Goal: Task Accomplishment & Management: Manage account settings

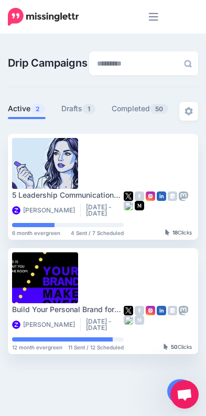
click at [151, 17] on icon "Menu" at bounding box center [153, 17] width 9 height 8
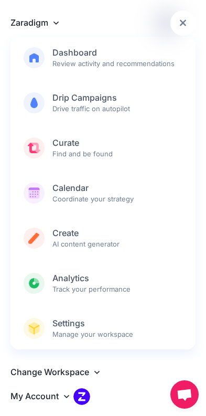
click at [29, 19] on link "Zaradigm" at bounding box center [102, 22] width 185 height 24
click at [53, 25] on link "Zaradigm" at bounding box center [102, 22] width 185 height 24
click at [55, 29] on link "Zaradigm" at bounding box center [102, 22] width 185 height 24
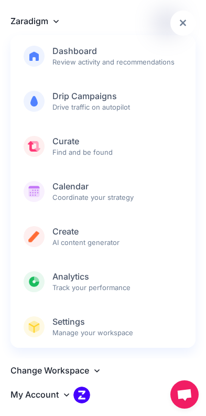
click at [65, 30] on link "Zaradigm" at bounding box center [102, 21] width 185 height 24
click at [61, 31] on link "Zaradigm" at bounding box center [102, 21] width 185 height 24
click at [97, 369] on icon at bounding box center [96, 370] width 5 height 8
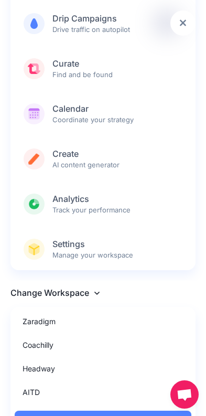
scroll to position [85, 0]
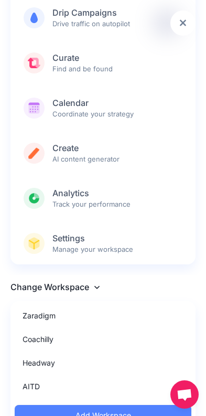
click at [56, 364] on link "Headway" at bounding box center [103, 363] width 177 height 20
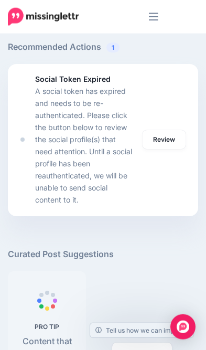
scroll to position [751, 0]
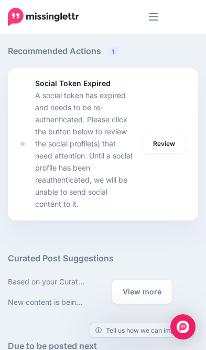
click at [173, 142] on link "Review" at bounding box center [164, 143] width 43 height 19
click at [167, 137] on link "Review" at bounding box center [164, 143] width 43 height 19
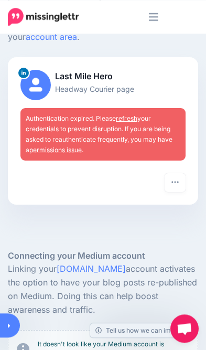
scroll to position [139, 0]
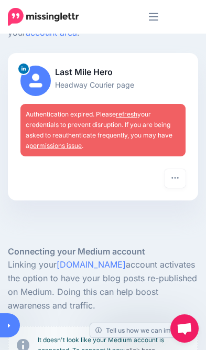
click at [135, 113] on link "refresh" at bounding box center [127, 114] width 22 height 8
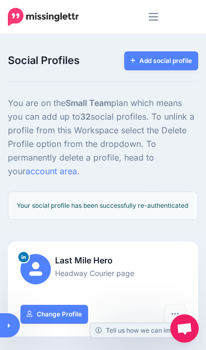
click at [150, 15] on icon "Menu" at bounding box center [153, 17] width 9 height 16
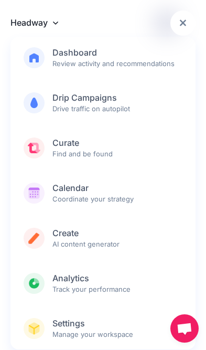
click at [62, 196] on span "Calendar Coordinate your strategy" at bounding box center [117, 193] width 130 height 21
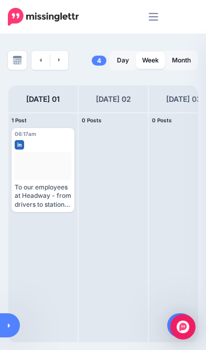
scroll to position [25, 0]
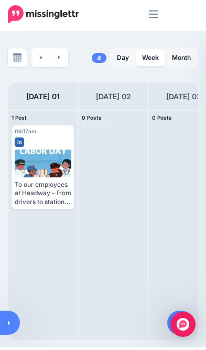
click at [37, 215] on span "Reschedule" at bounding box center [47, 217] width 30 height 5
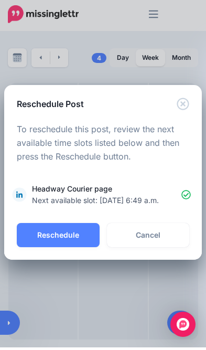
click at [161, 232] on link "Cancel" at bounding box center [148, 238] width 83 height 24
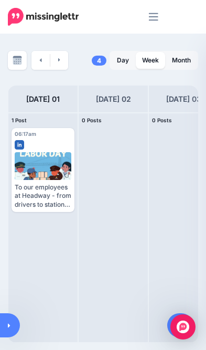
scroll to position [0, 0]
click at [15, 62] on img at bounding box center [17, 60] width 9 height 9
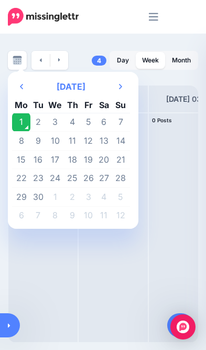
click at [176, 260] on div at bounding box center [183, 227] width 69 height 229
click at [19, 81] on th "Previous Month" at bounding box center [21, 86] width 18 height 21
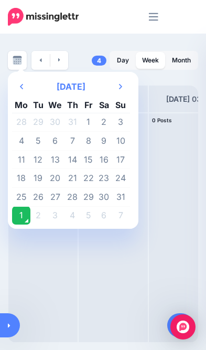
click at [11, 320] on link at bounding box center [10, 325] width 20 height 24
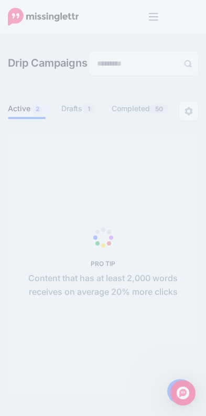
scroll to position [10, 0]
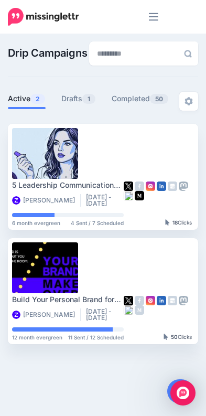
click at [152, 24] on icon "Menu" at bounding box center [153, 17] width 9 height 16
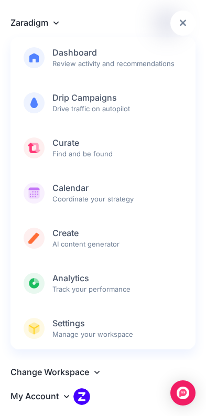
click at [83, 395] on img at bounding box center [81, 396] width 17 height 17
click at [95, 368] on icon at bounding box center [96, 372] width 5 height 8
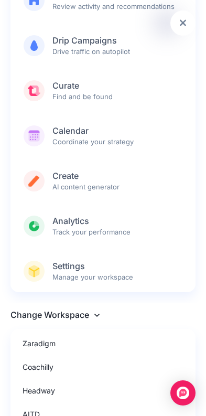
scroll to position [91, 0]
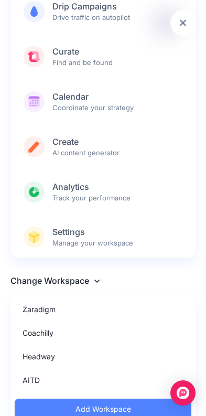
click at [47, 361] on link "Headway" at bounding box center [103, 356] width 177 height 20
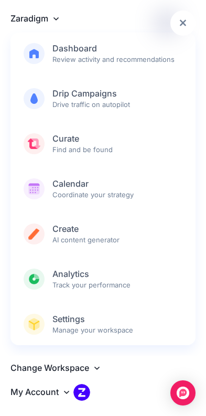
scroll to position [1, 0]
click at [65, 194] on span "Calendar Coordinate your strategy" at bounding box center [117, 188] width 130 height 21
click at [52, 195] on span "Calendar Coordinate your strategy" at bounding box center [117, 188] width 130 height 21
click at [56, 151] on span "Curate Find and be found" at bounding box center [117, 143] width 130 height 21
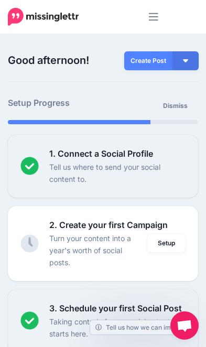
click at [154, 20] on icon "Menu" at bounding box center [153, 17] width 9 height 8
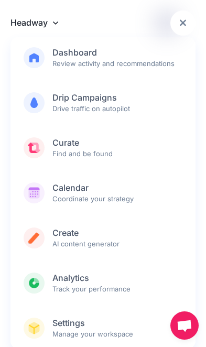
click at [47, 194] on link "Calendar Coordinate your strategy" at bounding box center [102, 193] width 185 height 42
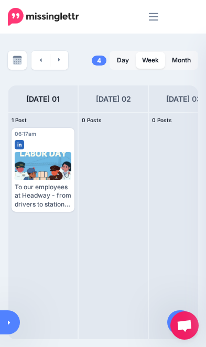
click at [41, 155] on div at bounding box center [43, 166] width 57 height 28
click at [35, 168] on div at bounding box center [43, 166] width 57 height 28
click at [119, 62] on link "Day" at bounding box center [123, 60] width 25 height 17
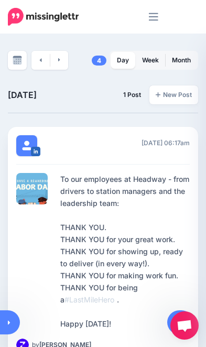
scroll to position [26, 0]
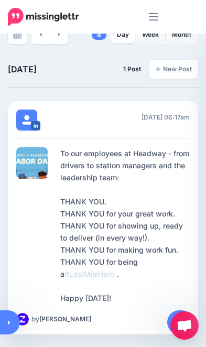
click at [142, 267] on div "To our employees at Headway - from drivers to station managers and the leadersh…" at bounding box center [125, 225] width 130 height 157
click at [117, 332] on span "Reschedule" at bounding box center [106, 335] width 35 height 6
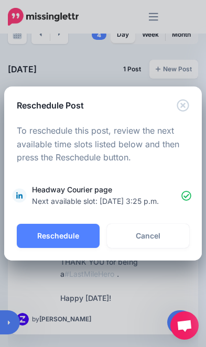
click at [66, 244] on button "Reschedule" at bounding box center [58, 236] width 83 height 24
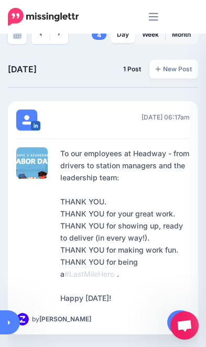
click at [47, 235] on div at bounding box center [103, 173] width 206 height 347
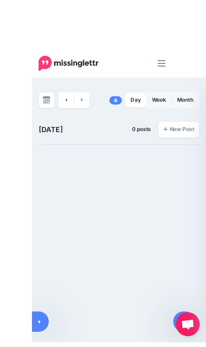
scroll to position [14, 0]
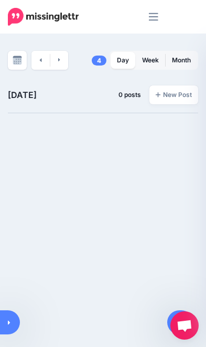
click at [57, 51] on link at bounding box center [59, 60] width 18 height 19
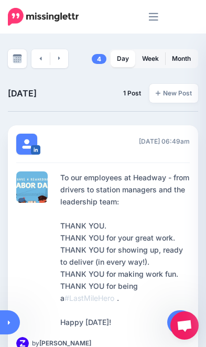
scroll to position [0, 0]
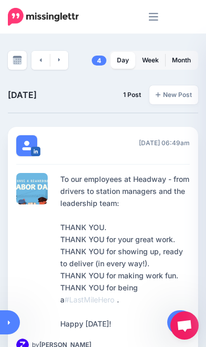
click at [147, 60] on link "Week" at bounding box center [150, 60] width 29 height 17
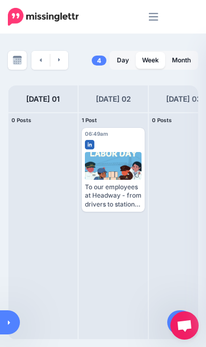
click at [92, 215] on img at bounding box center [91, 217] width 5 height 5
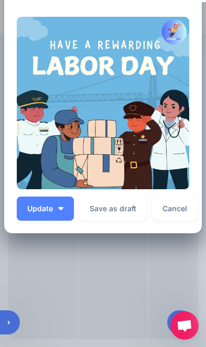
scroll to position [222, 0]
click at [49, 205] on span "Update" at bounding box center [40, 208] width 26 height 7
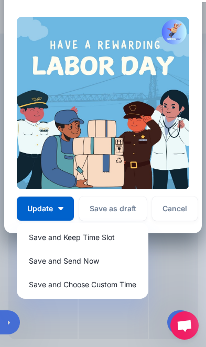
click at [39, 253] on link "Save and Send Now" at bounding box center [82, 261] width 123 height 20
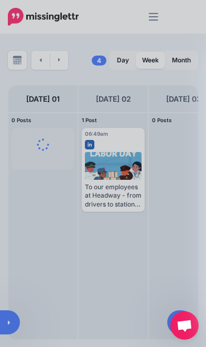
scroll to position [0, 0]
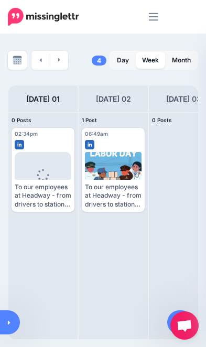
click at [121, 215] on img at bounding box center [118, 217] width 5 height 5
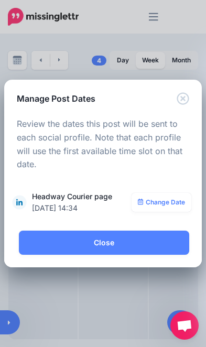
click at [172, 202] on link "Change Date" at bounding box center [162, 202] width 60 height 19
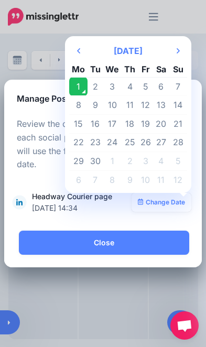
click at [179, 51] on icon at bounding box center [178, 50] width 3 height 5
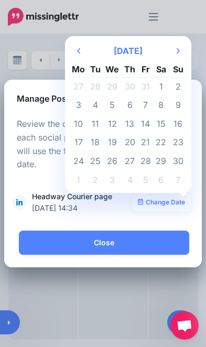
click at [175, 55] on th "Next Month" at bounding box center [178, 50] width 18 height 21
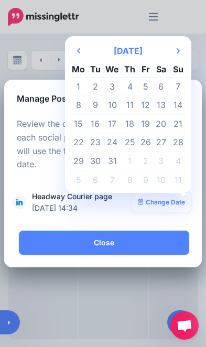
click at [175, 52] on th "Next Month" at bounding box center [178, 50] width 18 height 21
click at [178, 51] on icon "Next Month" at bounding box center [178, 51] width 3 height 8
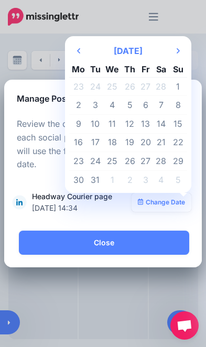
click at [179, 52] on icon "Next Month" at bounding box center [178, 51] width 3 height 8
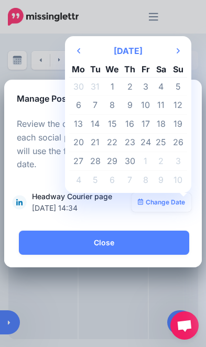
click at [179, 52] on icon at bounding box center [178, 50] width 3 height 5
click at [177, 52] on icon "Next Month" at bounding box center [178, 51] width 3 height 8
click at [177, 51] on icon "Next Month" at bounding box center [178, 51] width 3 height 8
click at [174, 54] on th "Next Month" at bounding box center [178, 50] width 18 height 21
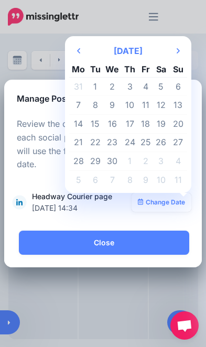
click at [94, 89] on td "1" at bounding box center [96, 86] width 16 height 19
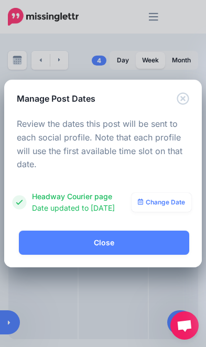
click at [157, 244] on link "Close" at bounding box center [104, 243] width 171 height 24
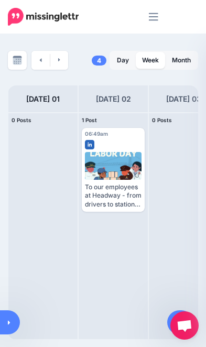
click at [138, 211] on button "button" at bounding box center [135, 218] width 14 height 14
click at [92, 215] on img at bounding box center [91, 217] width 5 height 5
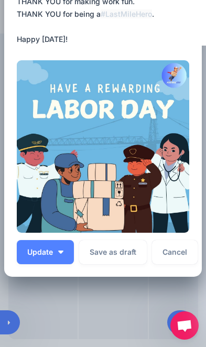
scroll to position [185, 0]
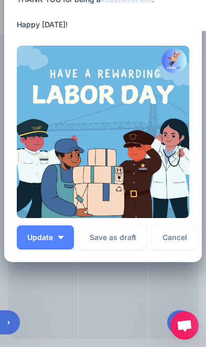
click at [56, 239] on button "Update" at bounding box center [45, 238] width 57 height 24
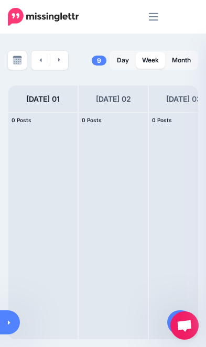
click at [16, 58] on link at bounding box center [15, 53] width 17 height 17
click at [19, 62] on img at bounding box center [17, 60] width 9 height 9
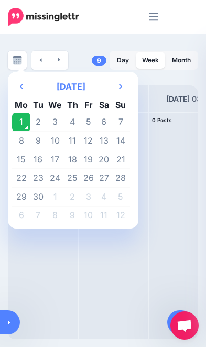
click at [122, 91] on th "Next Month" at bounding box center [121, 86] width 18 height 21
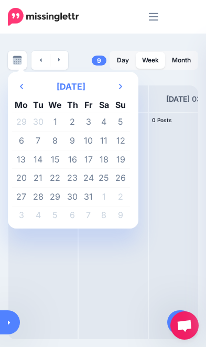
click at [116, 92] on th "Next Month" at bounding box center [121, 86] width 18 height 21
click at [120, 88] on icon at bounding box center [120, 86] width 3 height 5
click at [121, 89] on icon "Next Month" at bounding box center [120, 86] width 3 height 8
click at [120, 90] on icon "Next Month" at bounding box center [120, 86] width 3 height 8
click at [120, 89] on icon "Next Month" at bounding box center [120, 86] width 3 height 8
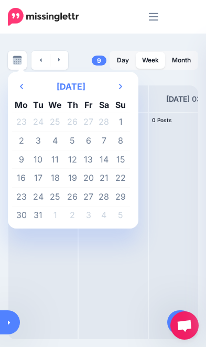
click at [120, 89] on icon "Next Month" at bounding box center [120, 86] width 3 height 8
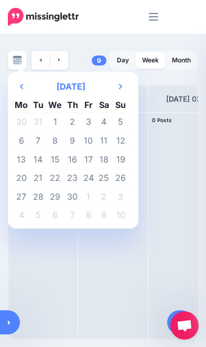
click at [119, 90] on icon "Next Month" at bounding box center [120, 86] width 3 height 8
click at [120, 91] on th "Next Month" at bounding box center [121, 86] width 18 height 21
click at [120, 89] on icon "Next Month" at bounding box center [120, 86] width 3 height 8
click at [119, 86] on icon "Next Month" at bounding box center [120, 86] width 3 height 8
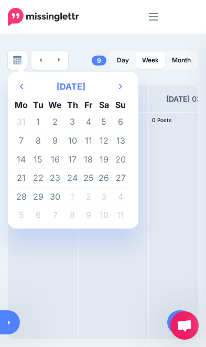
click at [41, 123] on td "1" at bounding box center [38, 122] width 16 height 19
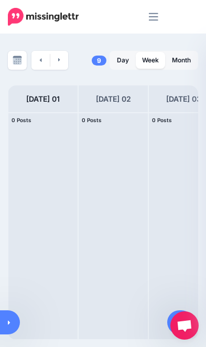
click at [17, 61] on link at bounding box center [15, 53] width 17 height 17
click at [14, 62] on img at bounding box center [17, 60] width 9 height 9
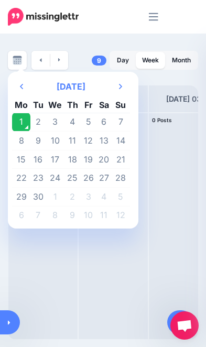
click at [123, 89] on th "Next Month" at bounding box center [121, 86] width 18 height 21
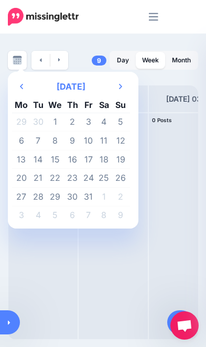
click at [120, 92] on th "Next Month" at bounding box center [121, 86] width 18 height 21
click at [122, 90] on th "Next Month" at bounding box center [121, 86] width 18 height 21
click at [123, 91] on th "Next Month" at bounding box center [121, 86] width 18 height 21
click at [122, 91] on th "Next Month" at bounding box center [121, 86] width 18 height 21
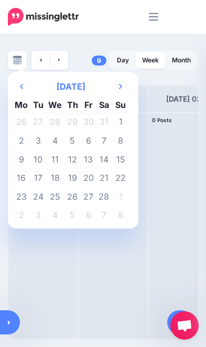
click at [122, 91] on th "Next Month" at bounding box center [121, 86] width 18 height 21
click at [121, 91] on th "Next Month" at bounding box center [121, 86] width 18 height 21
click at [122, 90] on th "Next Month" at bounding box center [121, 86] width 18 height 21
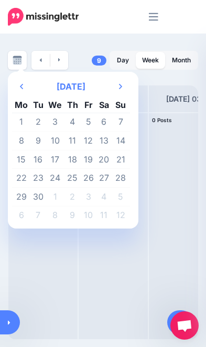
click at [122, 90] on th "Next Month" at bounding box center [121, 86] width 18 height 21
click at [121, 90] on icon "Next Month" at bounding box center [120, 86] width 3 height 8
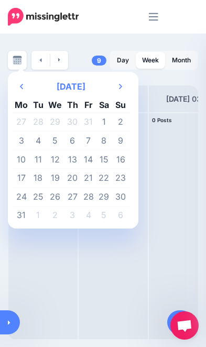
click at [122, 90] on th "Next Month" at bounding box center [121, 86] width 18 height 21
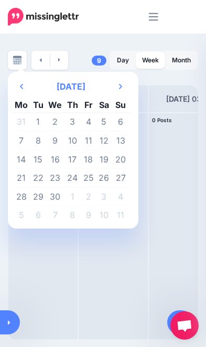
click at [44, 122] on td "1" at bounding box center [38, 122] width 16 height 19
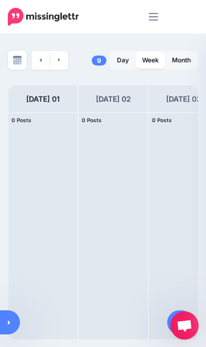
click at [120, 59] on link "Day" at bounding box center [123, 60] width 25 height 17
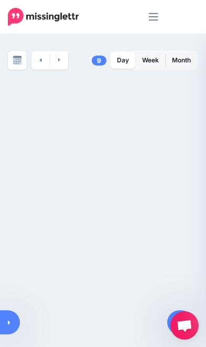
click at [97, 54] on link "Drafts 9" at bounding box center [99, 60] width 15 height 19
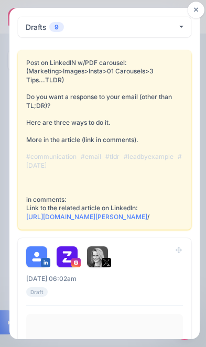
click at [188, 8] on link at bounding box center [196, 10] width 17 height 17
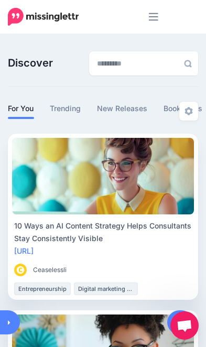
click at [150, 15] on icon "Menu" at bounding box center [153, 17] width 9 height 16
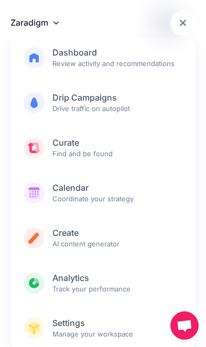
click at [53, 189] on b "Calendar" at bounding box center [117, 188] width 130 height 11
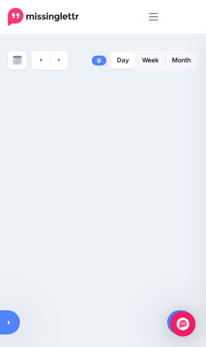
click at [157, 16] on icon "Menu" at bounding box center [153, 17] width 9 height 16
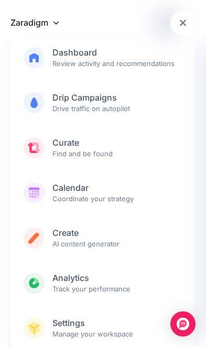
click at [49, 28] on link "Zaradigm" at bounding box center [102, 22] width 185 height 24
click at [50, 24] on link "Zaradigm" at bounding box center [102, 22] width 185 height 24
click at [47, 21] on link "Zaradigm" at bounding box center [102, 22] width 185 height 24
click at [56, 24] on icon at bounding box center [56, 23] width 5 height 3
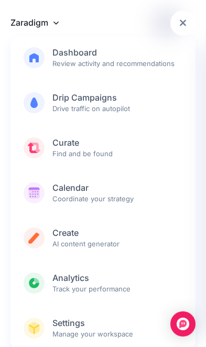
click at [40, 17] on link "Zaradigm" at bounding box center [102, 22] width 185 height 24
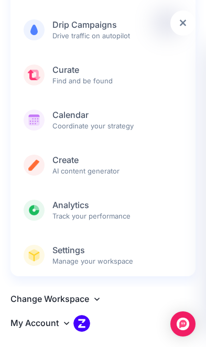
scroll to position [73, 0]
click at [100, 296] on icon at bounding box center [96, 299] width 5 height 8
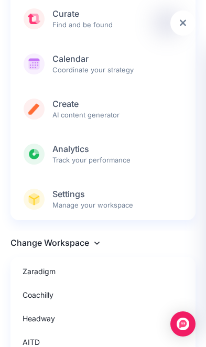
click at [52, 318] on link "Headway" at bounding box center [103, 318] width 177 height 20
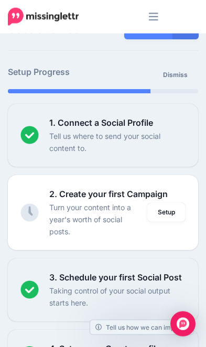
scroll to position [20, 0]
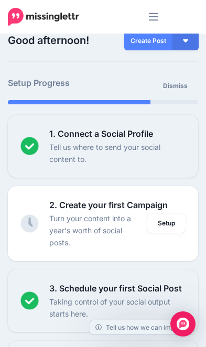
click at [186, 81] on link "Dismiss" at bounding box center [175, 86] width 37 height 19
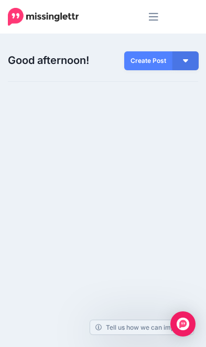
scroll to position [20, 0]
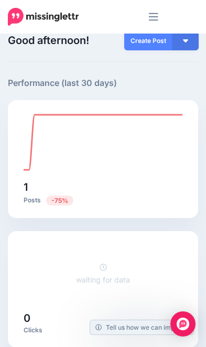
click at [156, 15] on icon "Menu" at bounding box center [153, 17] width 9 height 16
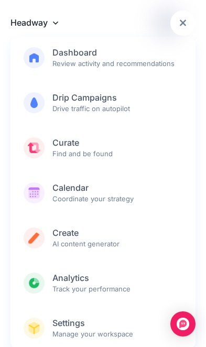
click at [57, 194] on span "Calendar Coordinate your strategy" at bounding box center [117, 193] width 130 height 21
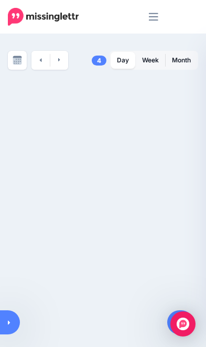
click at [152, 61] on link "Week" at bounding box center [150, 60] width 29 height 17
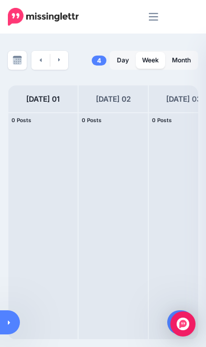
click at [19, 64] on img at bounding box center [17, 60] width 9 height 9
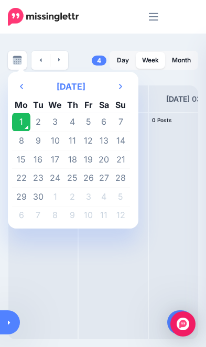
click at [123, 92] on th "Next Month" at bounding box center [121, 86] width 18 height 21
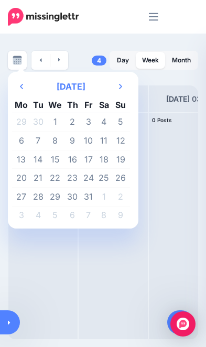
click at [122, 88] on icon "Next Month" at bounding box center [120, 86] width 3 height 8
click at [122, 86] on th "Next Month" at bounding box center [121, 86] width 18 height 21
click at [124, 86] on th "Next Month" at bounding box center [121, 86] width 18 height 21
click at [125, 85] on th "Next Month" at bounding box center [121, 86] width 18 height 21
click at [124, 86] on th "Next Month" at bounding box center [121, 86] width 18 height 21
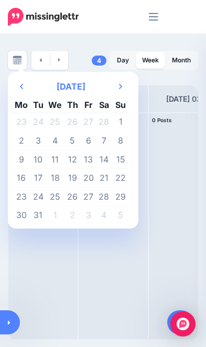
click at [125, 85] on th "Next Month" at bounding box center [121, 86] width 18 height 21
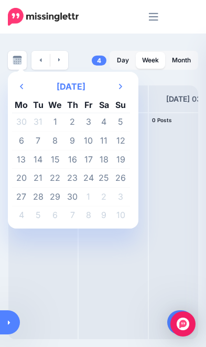
click at [122, 89] on th "Next Month" at bounding box center [121, 86] width 18 height 21
click at [122, 88] on th "Next Month" at bounding box center [121, 86] width 18 height 21
click at [122, 88] on icon "Next Month" at bounding box center [120, 86] width 3 height 8
click at [123, 85] on th "Next Month" at bounding box center [121, 86] width 18 height 21
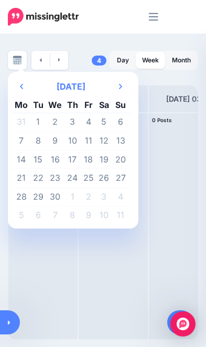
click at [41, 122] on td "1" at bounding box center [38, 122] width 16 height 19
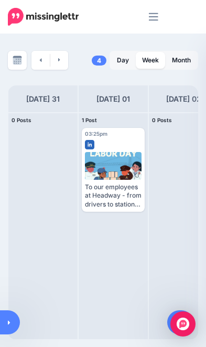
click at [100, 215] on span "Edit" at bounding box center [102, 217] width 10 height 5
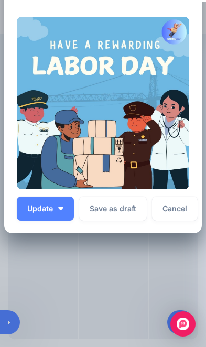
scroll to position [222, 0]
click at [42, 205] on span "Update" at bounding box center [40, 208] width 26 height 7
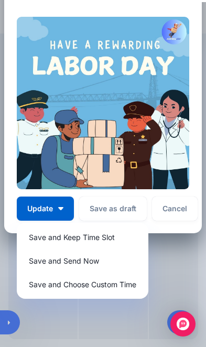
click at [42, 254] on link "Save and Send Now" at bounding box center [82, 261] width 123 height 20
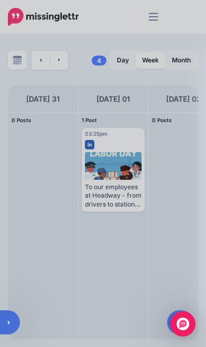
scroll to position [0, 0]
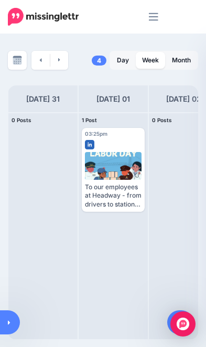
click at [139, 211] on button "button" at bounding box center [135, 218] width 14 height 14
click at [120, 215] on img at bounding box center [118, 217] width 5 height 5
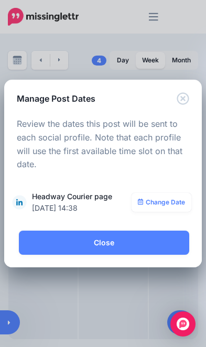
click at [166, 203] on link "Change Date" at bounding box center [162, 202] width 60 height 19
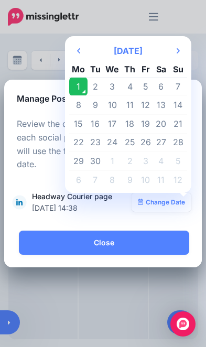
click at [76, 88] on td "1" at bounding box center [78, 86] width 18 height 19
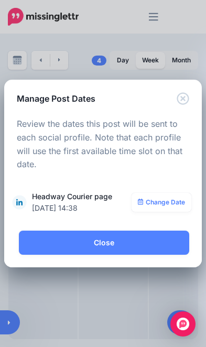
click at [133, 247] on link "Close" at bounding box center [104, 243] width 171 height 24
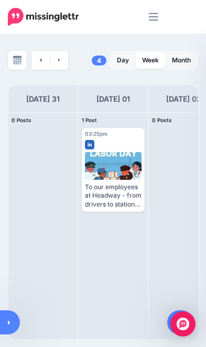
click at [92, 215] on img at bounding box center [91, 217] width 5 height 5
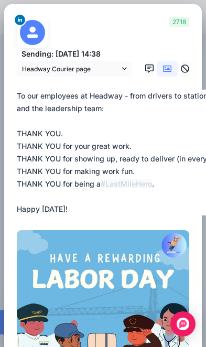
click at [67, 64] on span "Headway Courier page" at bounding box center [71, 68] width 98 height 11
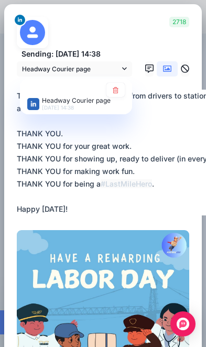
click at [68, 63] on span "Headway Courier page" at bounding box center [71, 68] width 98 height 11
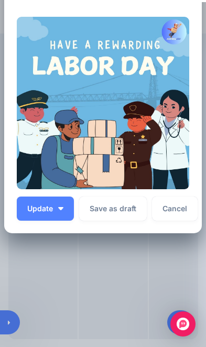
scroll to position [222, 0]
click at [55, 204] on button "Update" at bounding box center [45, 209] width 57 height 24
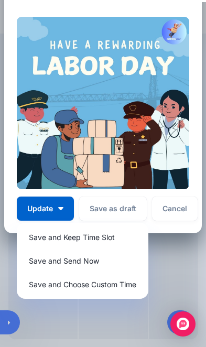
click at [42, 279] on link "Save and Choose Custom Time" at bounding box center [82, 284] width 123 height 20
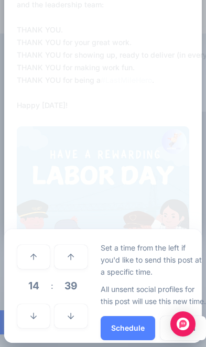
scroll to position [108, 0]
click at [33, 191] on img at bounding box center [103, 212] width 173 height 173
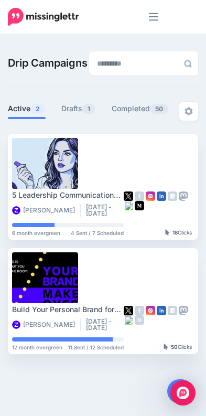
click at [157, 20] on icon "Menu" at bounding box center [153, 17] width 9 height 8
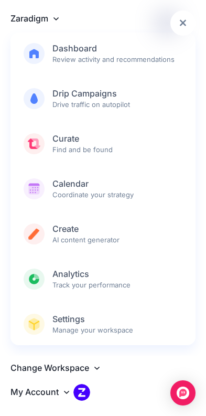
scroll to position [4, 0]
click at [86, 366] on link "Change Workspace" at bounding box center [102, 368] width 185 height 24
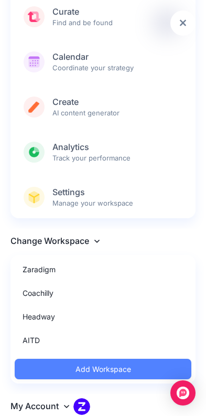
scroll to position [133, 0]
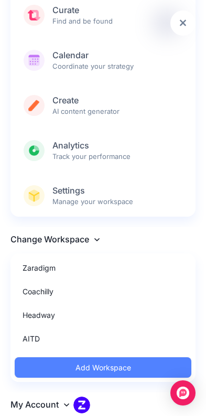
click at [63, 320] on link "Headway" at bounding box center [103, 315] width 177 height 20
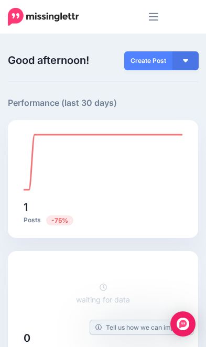
click at [156, 18] on icon "Menu" at bounding box center [153, 17] width 9 height 16
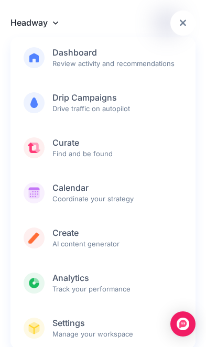
click at [66, 196] on span "Calendar Coordinate your strategy" at bounding box center [117, 193] width 130 height 21
